Goal: Task Accomplishment & Management: Manage account settings

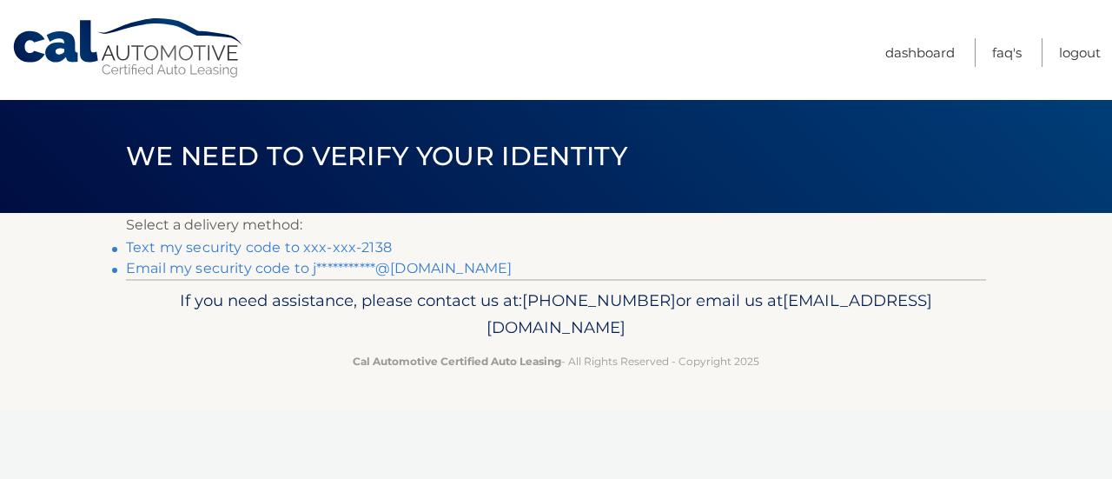
click at [255, 249] on link "Text my security code to xxx-xxx-2138" at bounding box center [259, 247] width 266 height 17
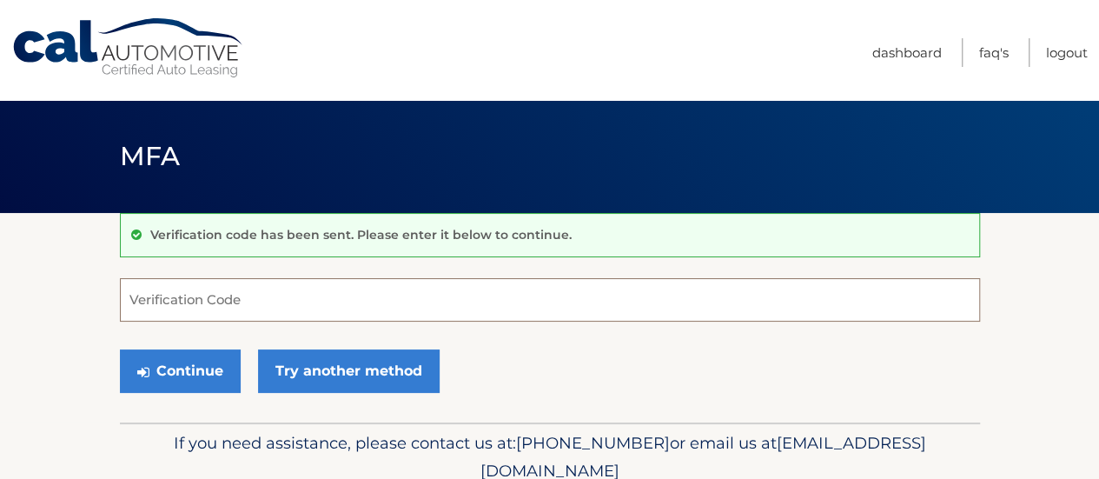
click at [203, 280] on input "Verification Code" at bounding box center [550, 299] width 860 height 43
type input "599238"
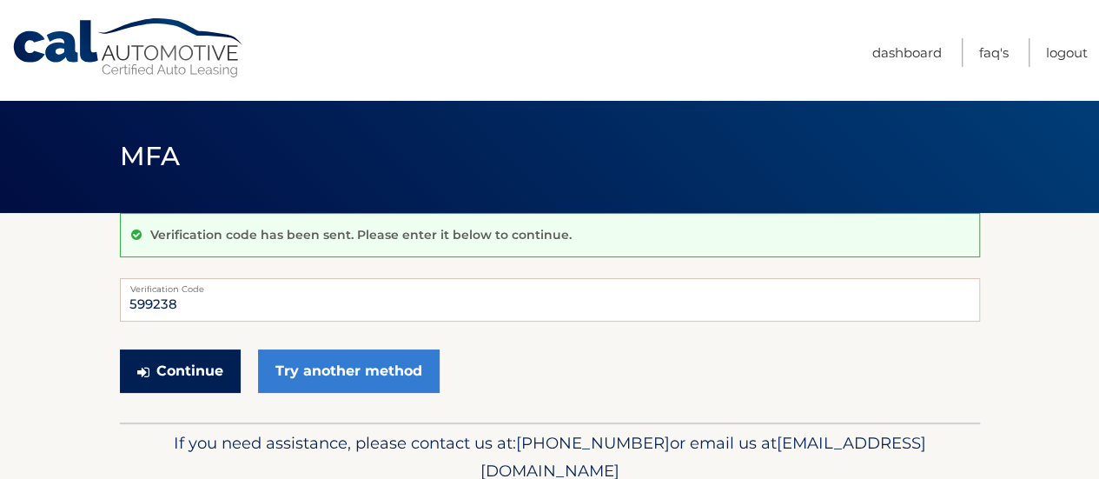
click at [196, 380] on button "Continue" at bounding box center [180, 370] width 121 height 43
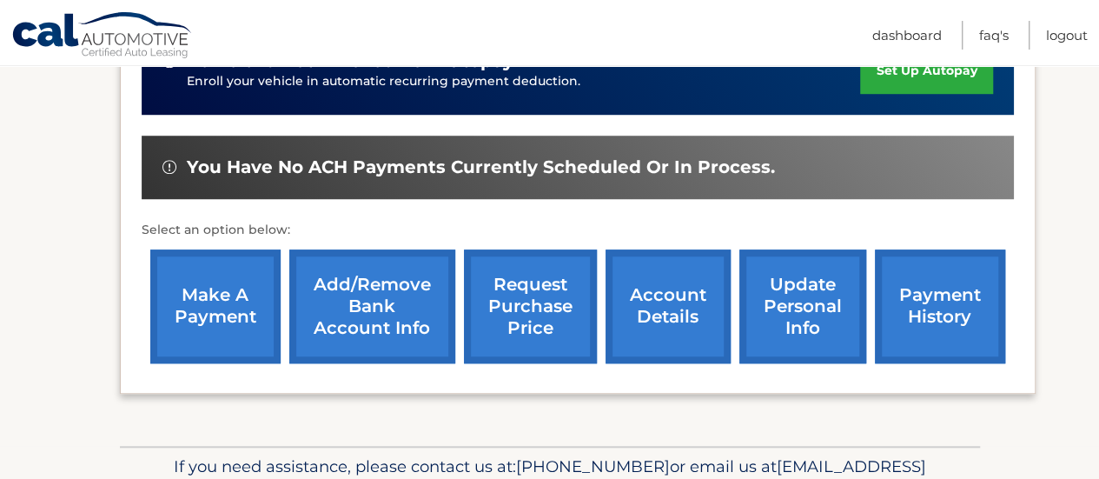
scroll to position [608, 0]
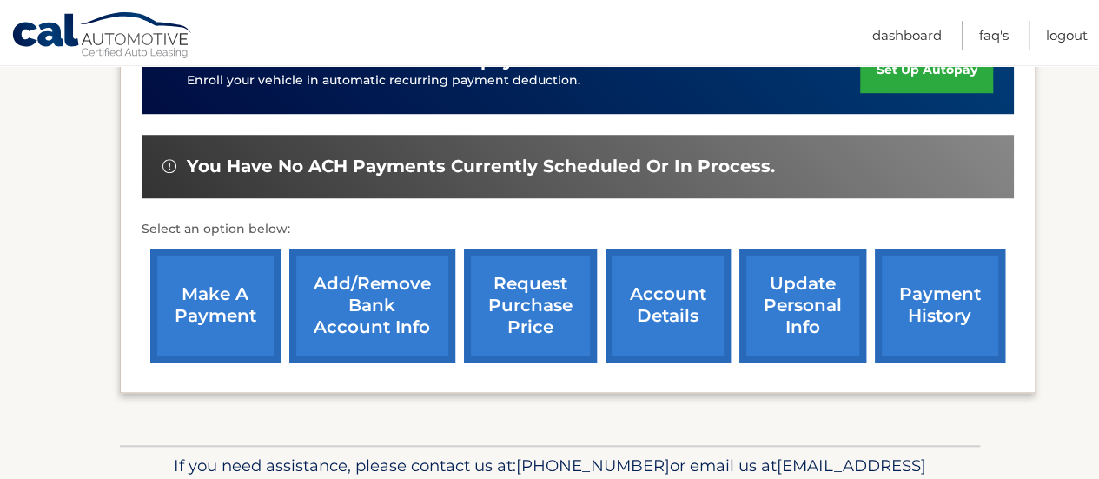
click at [926, 298] on link "payment history" at bounding box center [940, 305] width 130 height 114
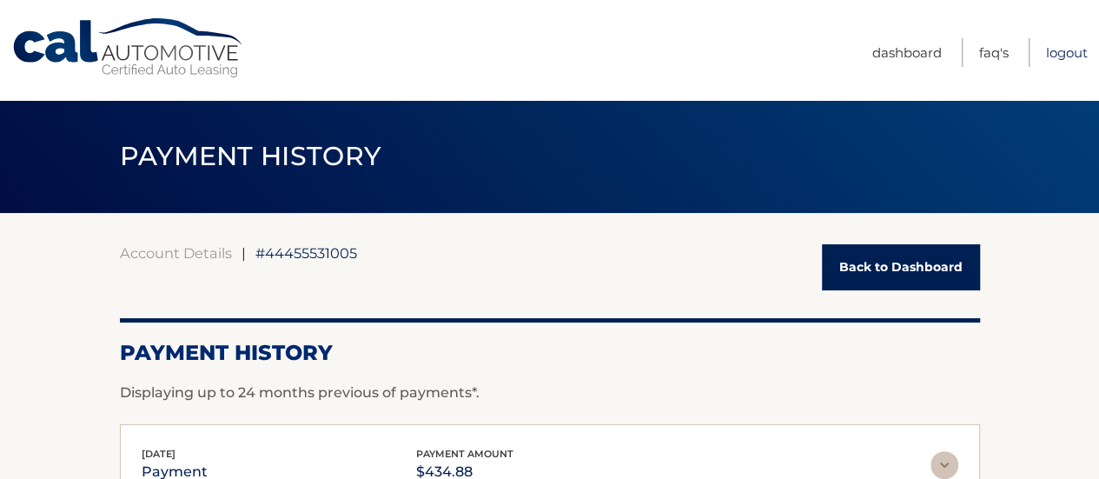
click at [1053, 55] on link "Logout" at bounding box center [1067, 52] width 42 height 29
